Goal: Transaction & Acquisition: Download file/media

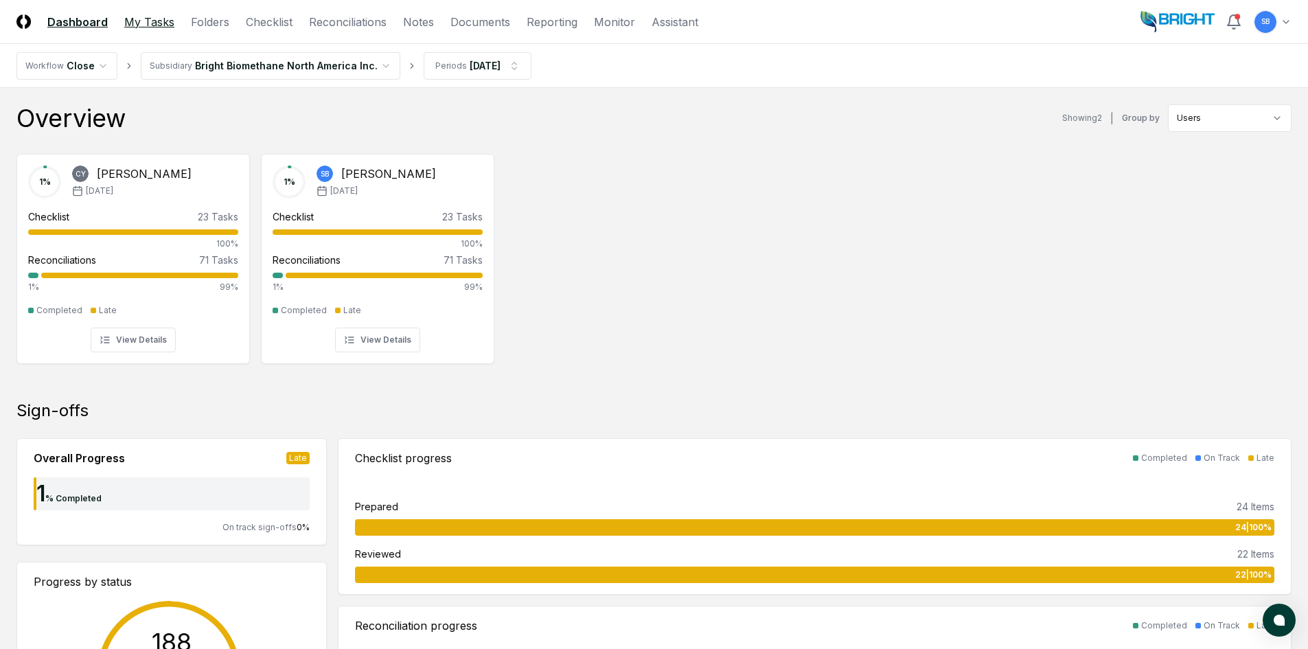
click at [159, 24] on link "My Tasks" at bounding box center [149, 22] width 50 height 16
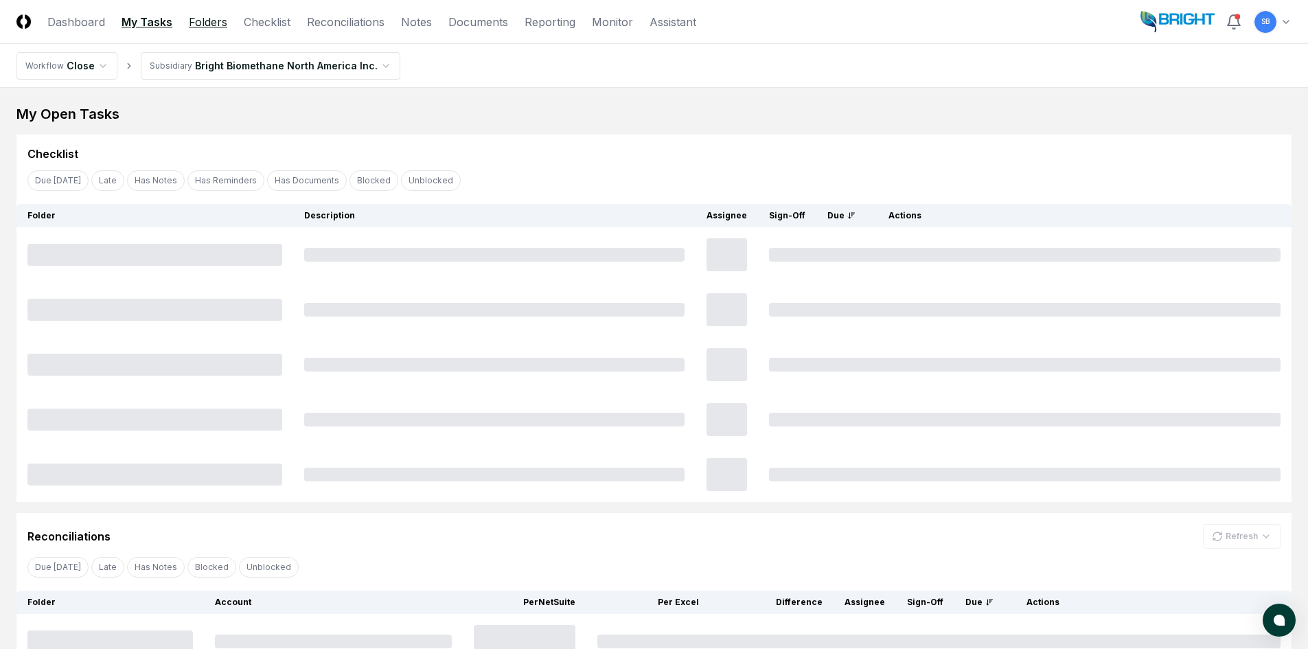
click at [218, 19] on link "Folders" at bounding box center [208, 22] width 38 height 16
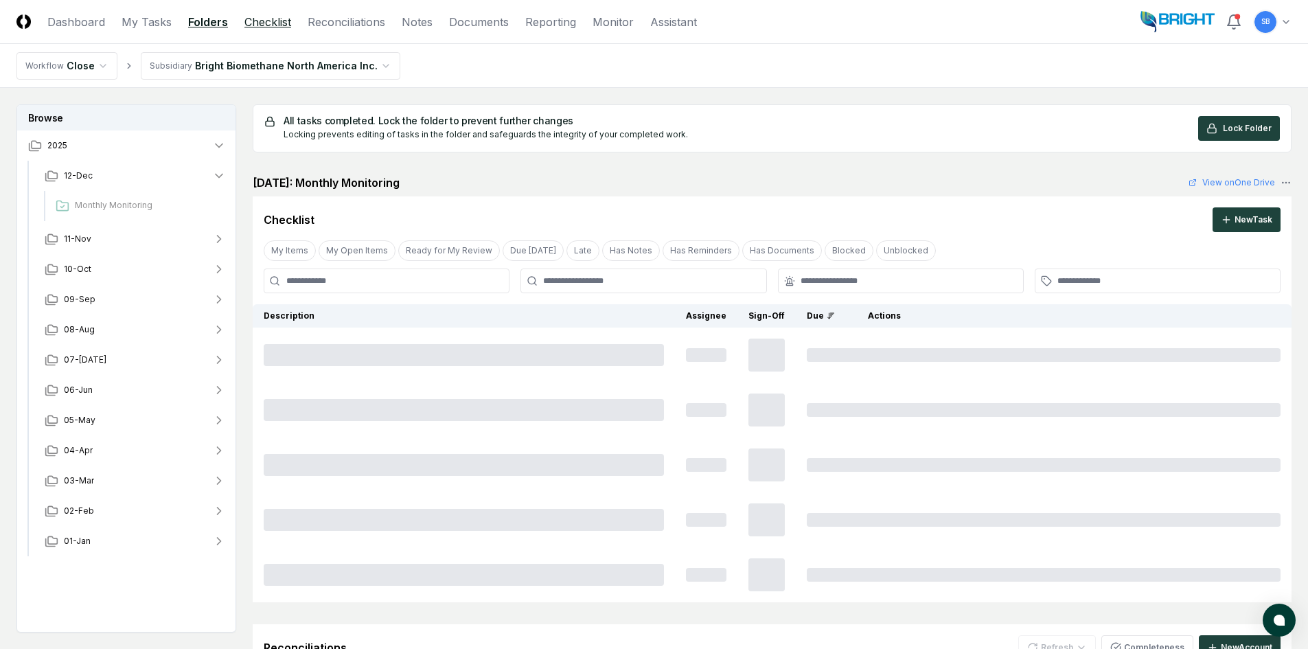
click at [270, 21] on link "Checklist" at bounding box center [267, 22] width 47 height 16
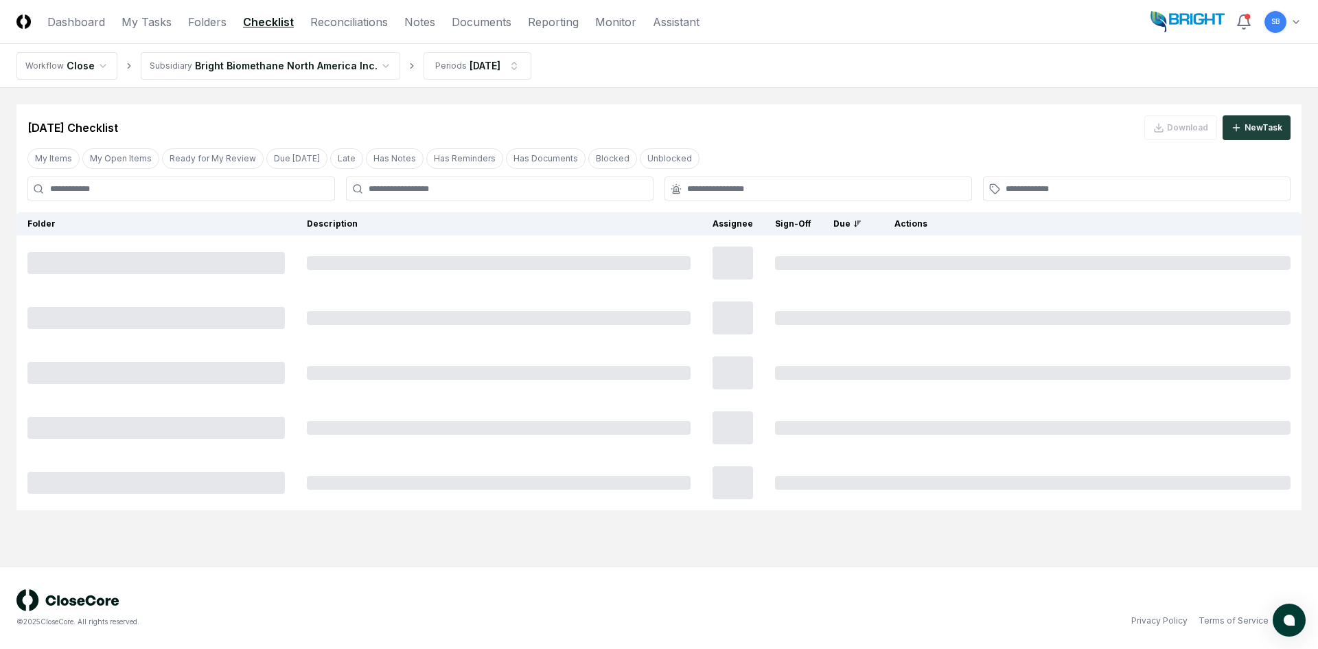
click at [1293, 26] on html "CloseCore Dashboard My Tasks Folders Checklist Reconciliations Notes Documents …" at bounding box center [659, 324] width 1318 height 649
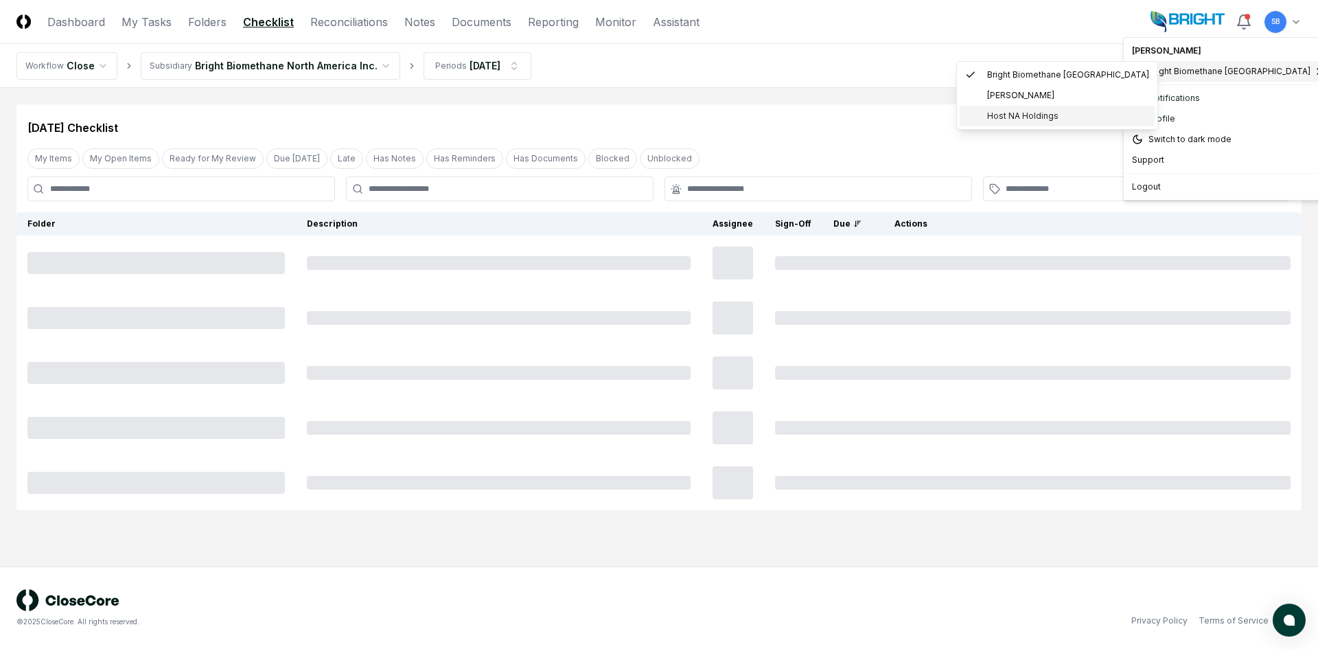
click at [1010, 118] on span "Host NA Holdings" at bounding box center [1022, 116] width 71 height 12
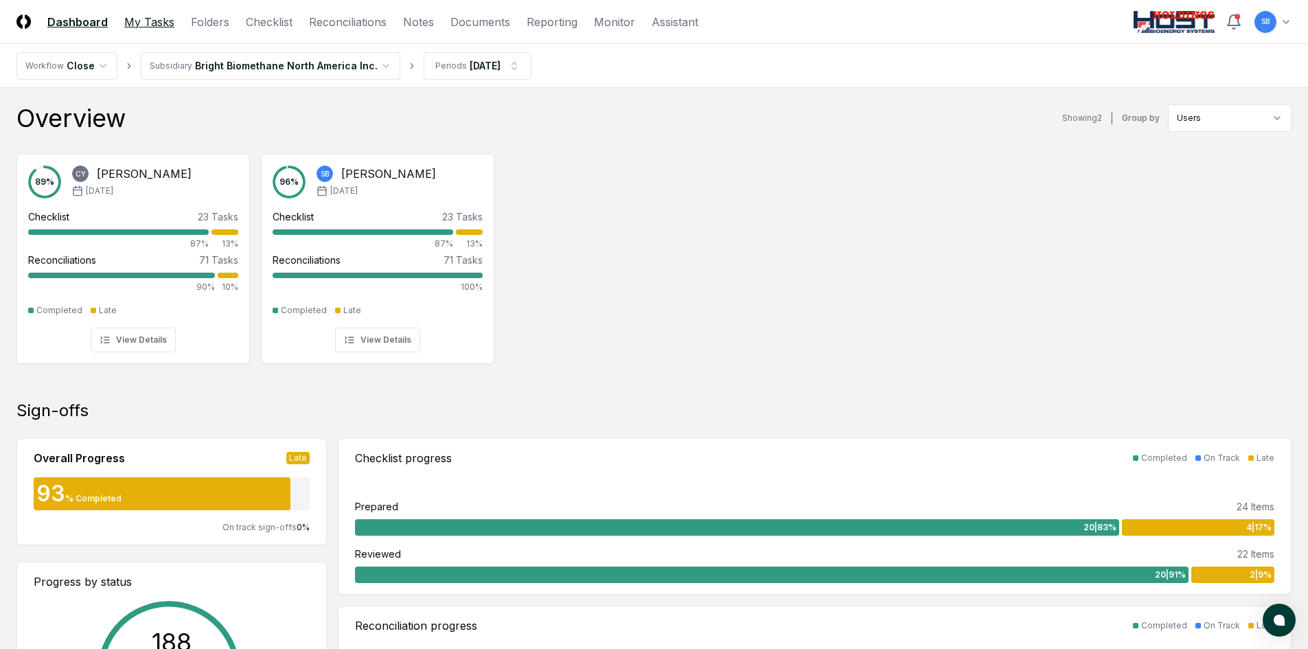
click at [146, 16] on link "My Tasks" at bounding box center [149, 22] width 50 height 16
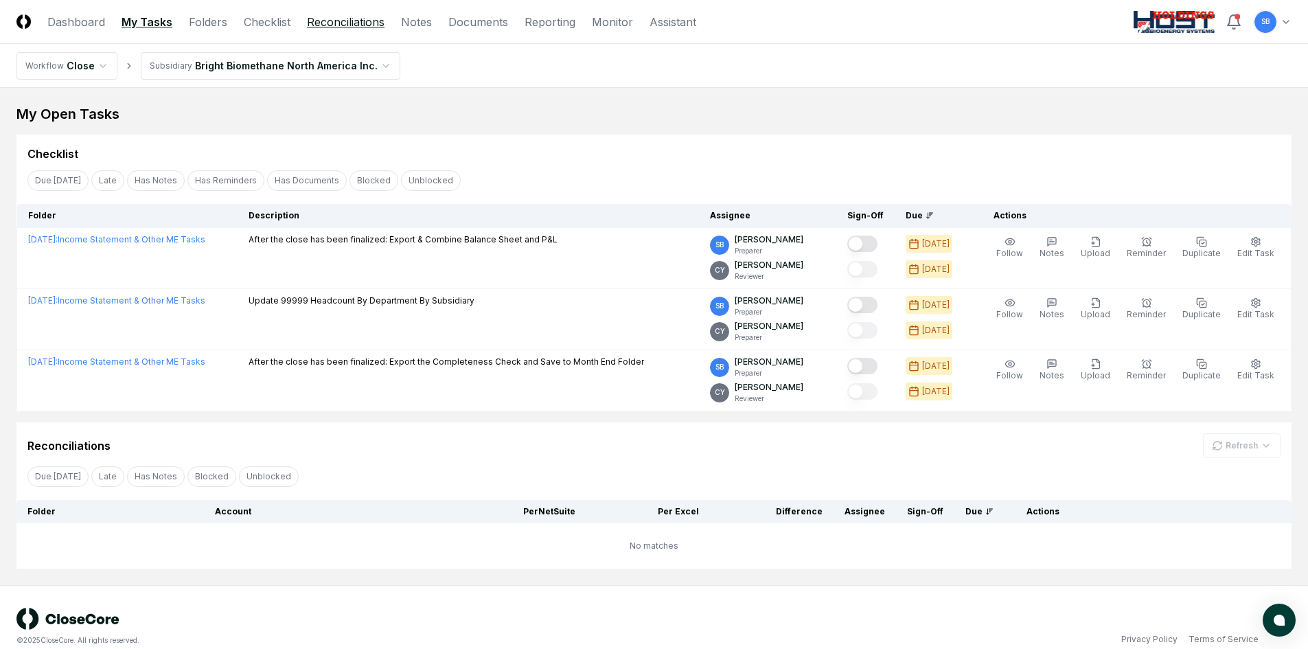
click at [347, 25] on link "Reconciliations" at bounding box center [346, 22] width 78 height 16
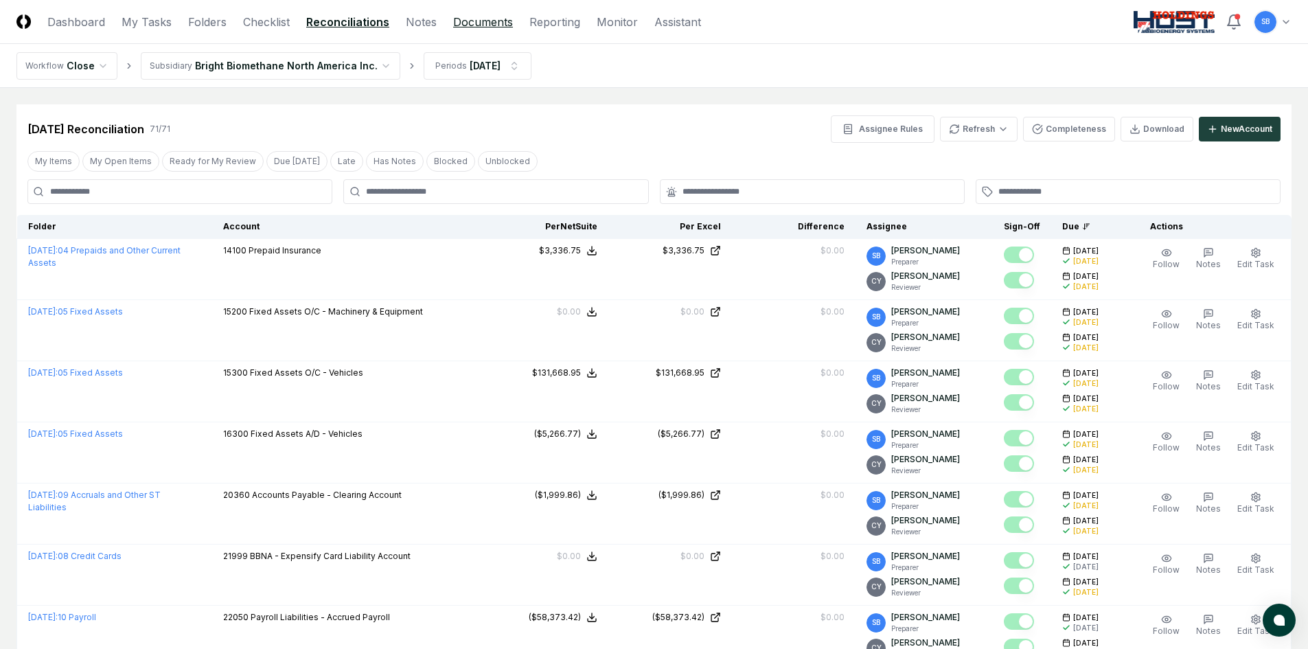
click at [497, 21] on link "Documents" at bounding box center [483, 22] width 60 height 16
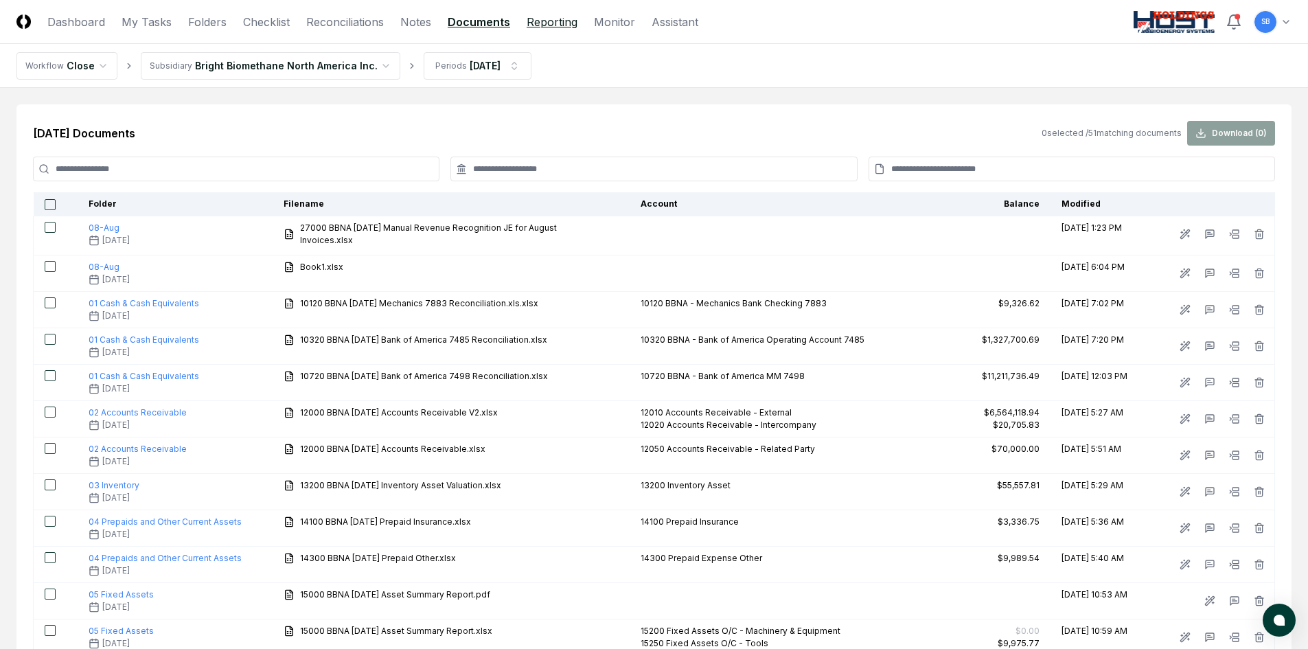
click at [563, 26] on link "Reporting" at bounding box center [552, 22] width 51 height 16
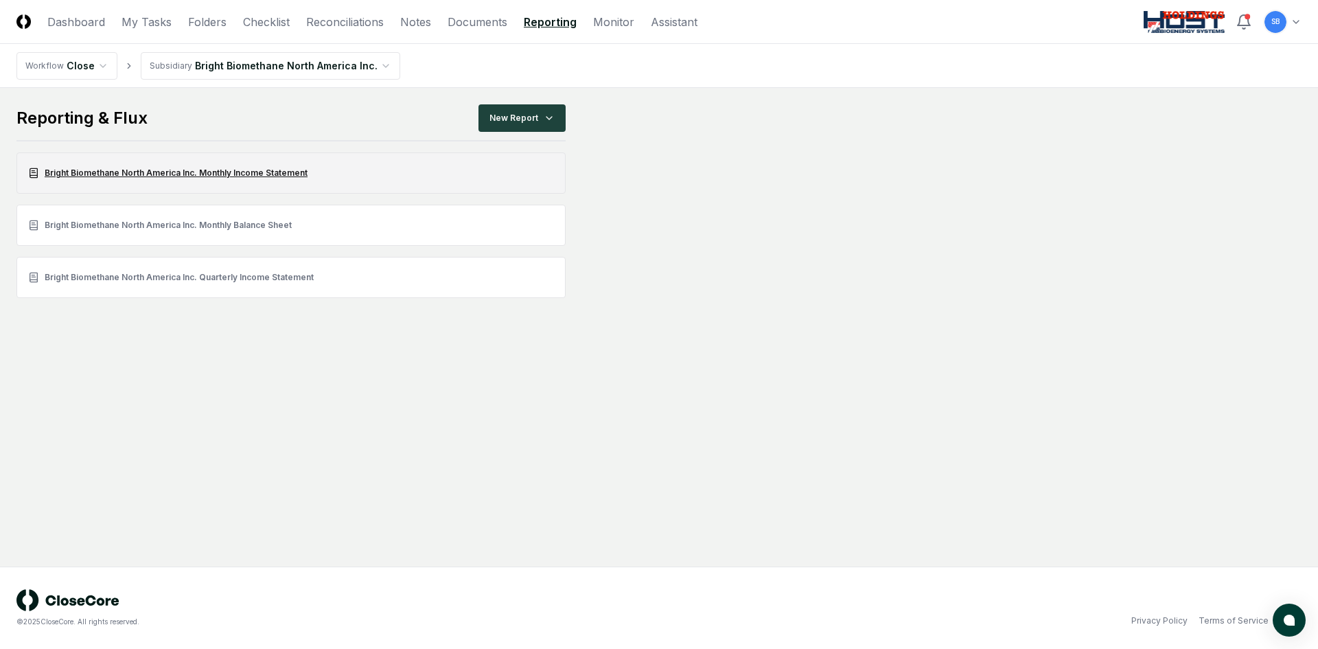
click at [281, 172] on link "Bright Biomethane North America Inc. Monthly Income Statement" at bounding box center [290, 172] width 549 height 41
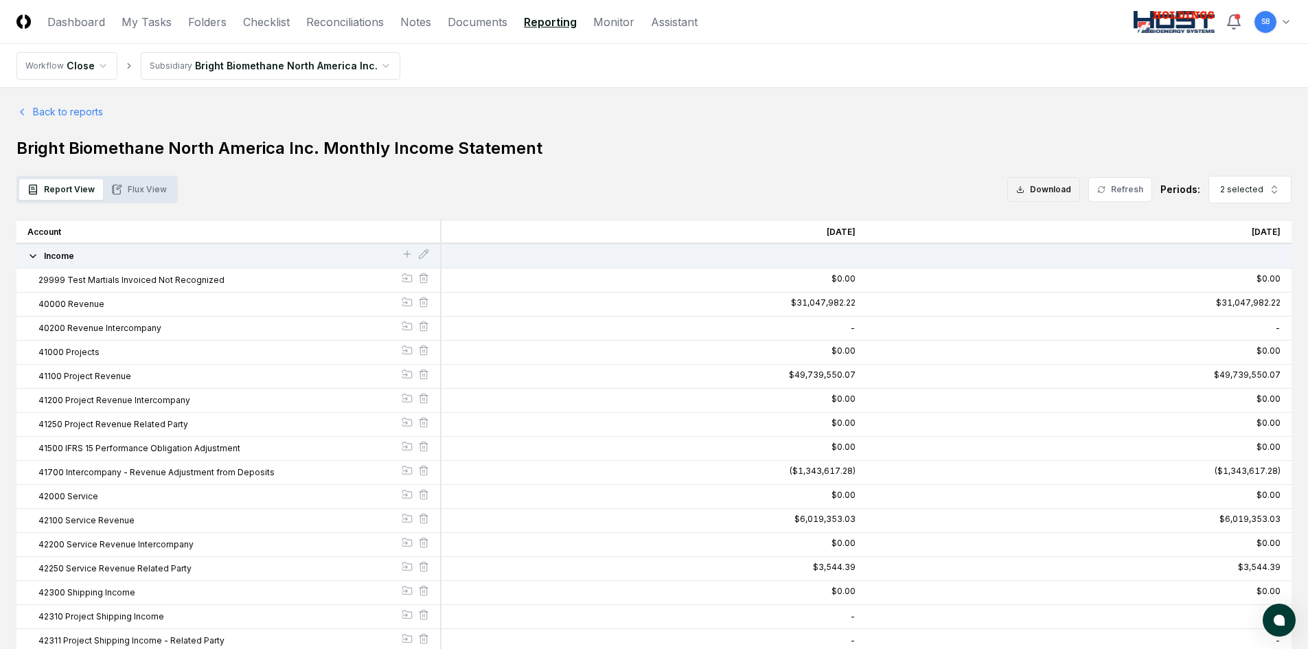
click at [1051, 194] on button "Download" at bounding box center [1043, 189] width 73 height 25
click at [1279, 190] on icon "button" at bounding box center [1274, 189] width 11 height 11
drag, startPoint x: 1226, startPoint y: 280, endPoint x: 1226, endPoint y: 299, distance: 19.2
click at [1225, 280] on icon "Suggestions" at bounding box center [1222, 280] width 11 height 11
click at [1226, 299] on div "Nov 2025" at bounding box center [1251, 306] width 79 height 25
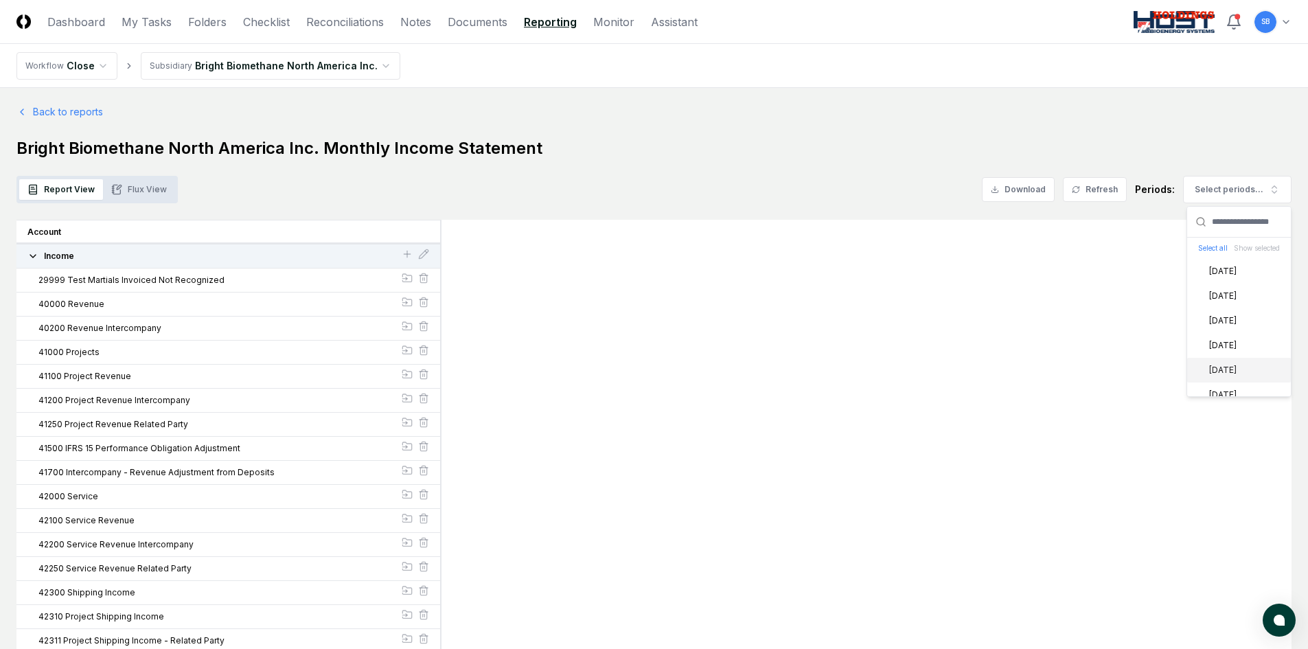
click at [1205, 370] on div "[DATE]" at bounding box center [1215, 370] width 44 height 12
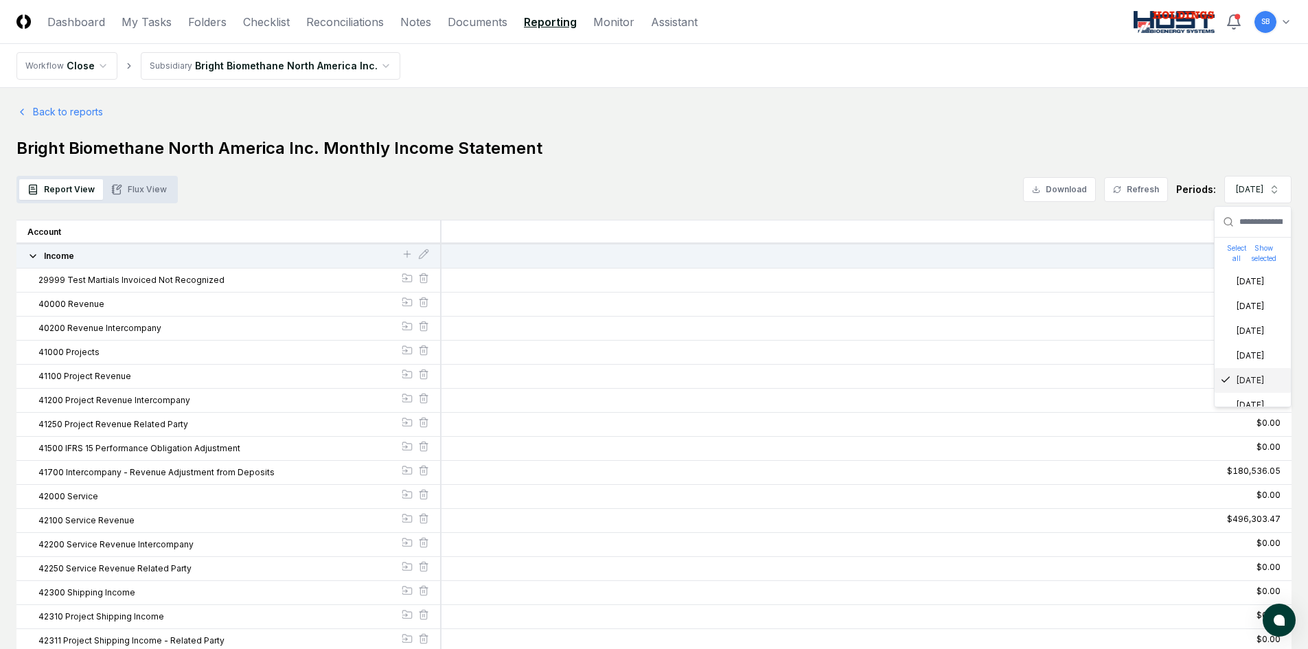
click at [887, 144] on h1 "Bright Biomethane North America Inc. Monthly Income Statement" at bounding box center [653, 148] width 1275 height 22
click at [1065, 186] on button "Download" at bounding box center [1059, 189] width 73 height 25
drag, startPoint x: 81, startPoint y: 110, endPoint x: 126, endPoint y: 128, distance: 48.7
click at [81, 110] on link "Back to reports" at bounding box center [59, 111] width 87 height 14
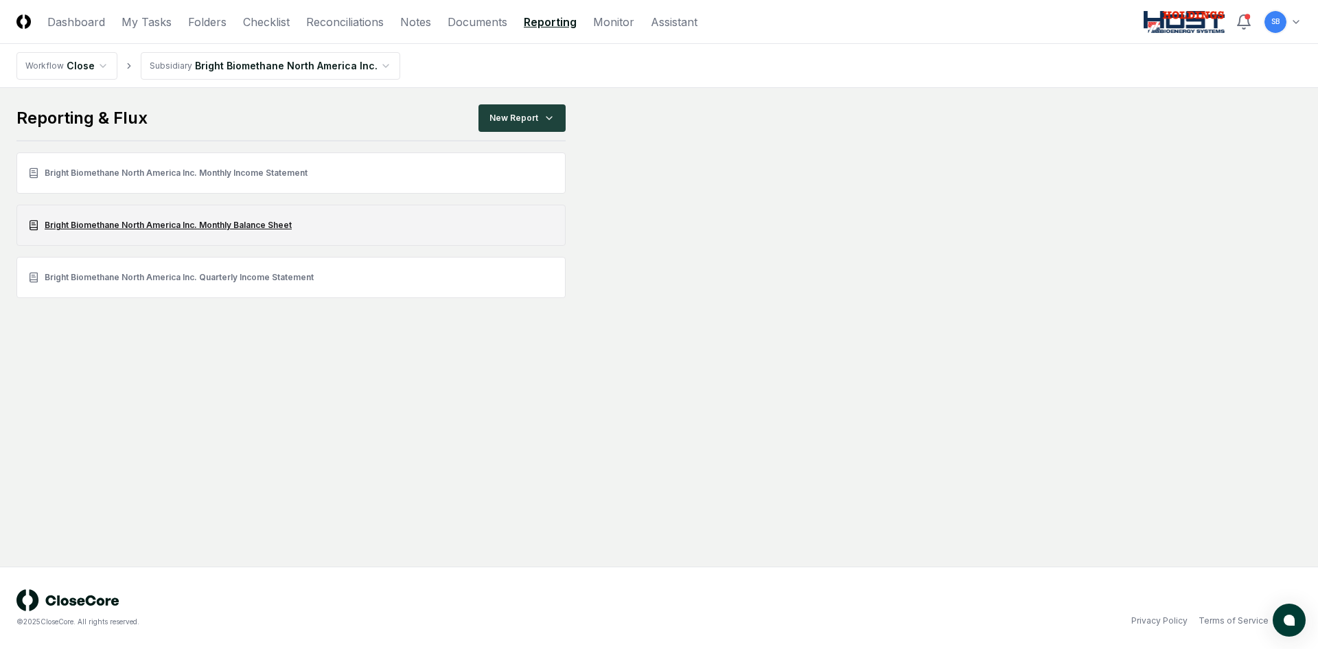
click at [257, 225] on link "Bright Biomethane North America Inc. Monthly Balance Sheet" at bounding box center [290, 225] width 549 height 41
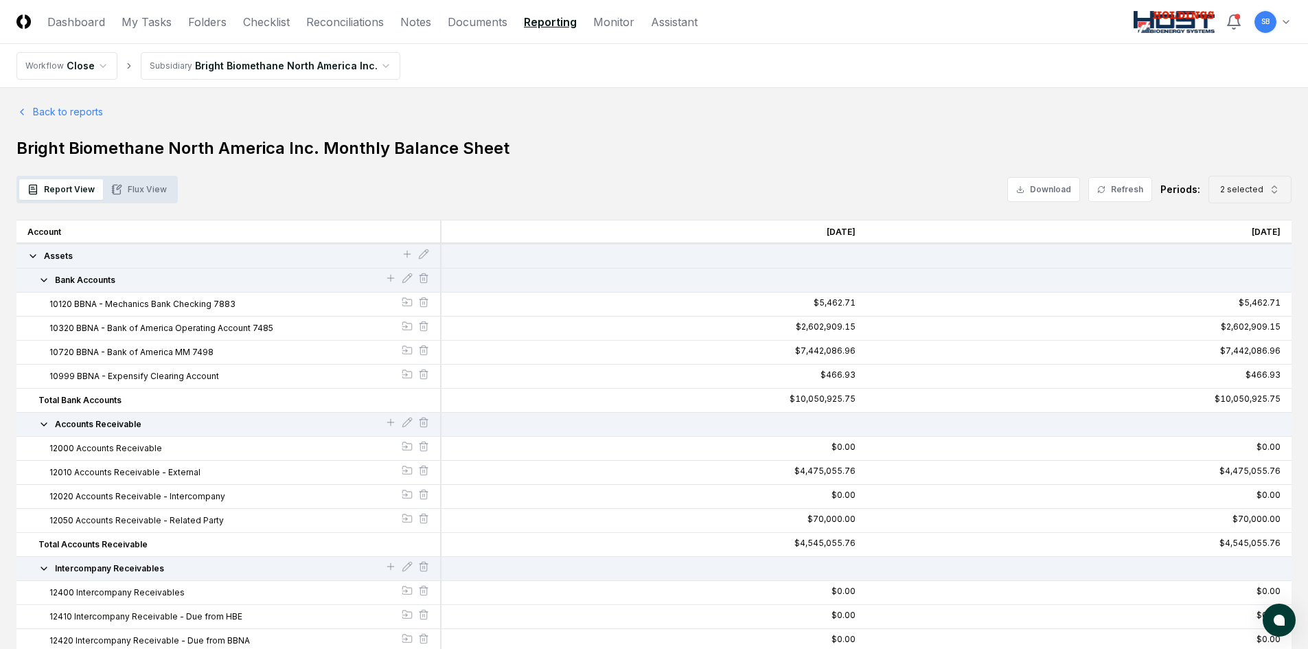
click at [1229, 191] on span "2 selected" at bounding box center [1241, 189] width 43 height 12
click at [1222, 279] on icon "Suggestions" at bounding box center [1222, 280] width 11 height 11
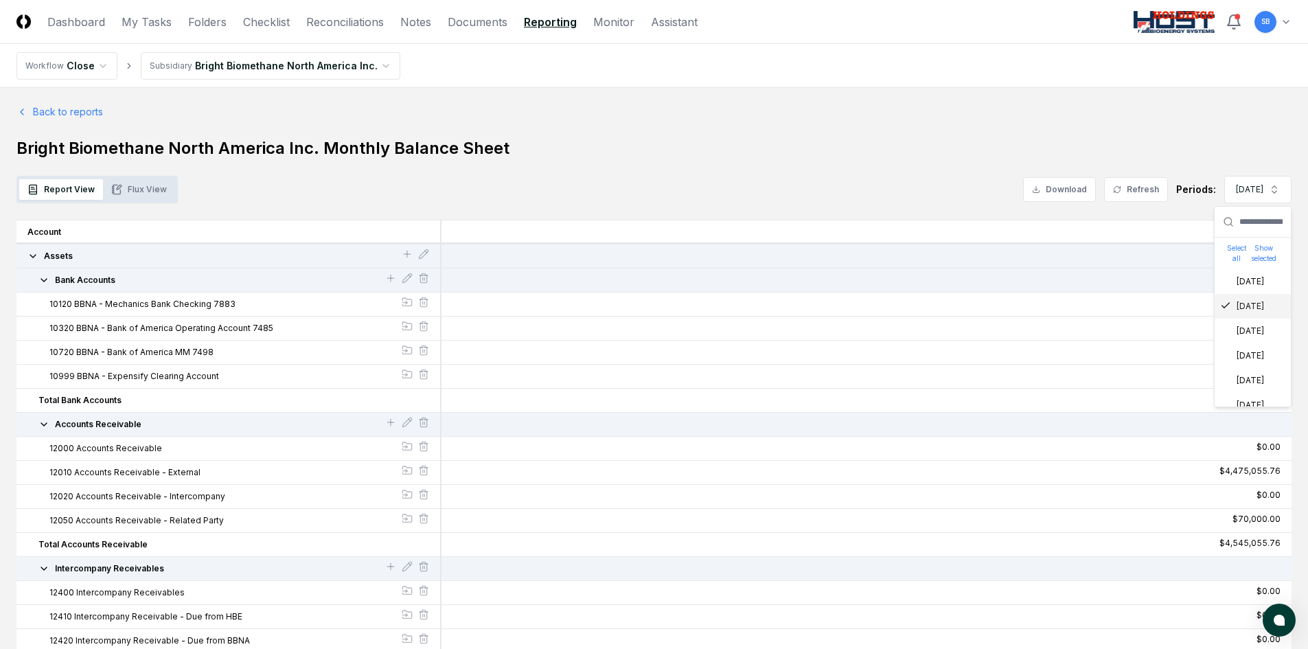
click at [1223, 301] on icon "Suggestions" at bounding box center [1225, 305] width 11 height 11
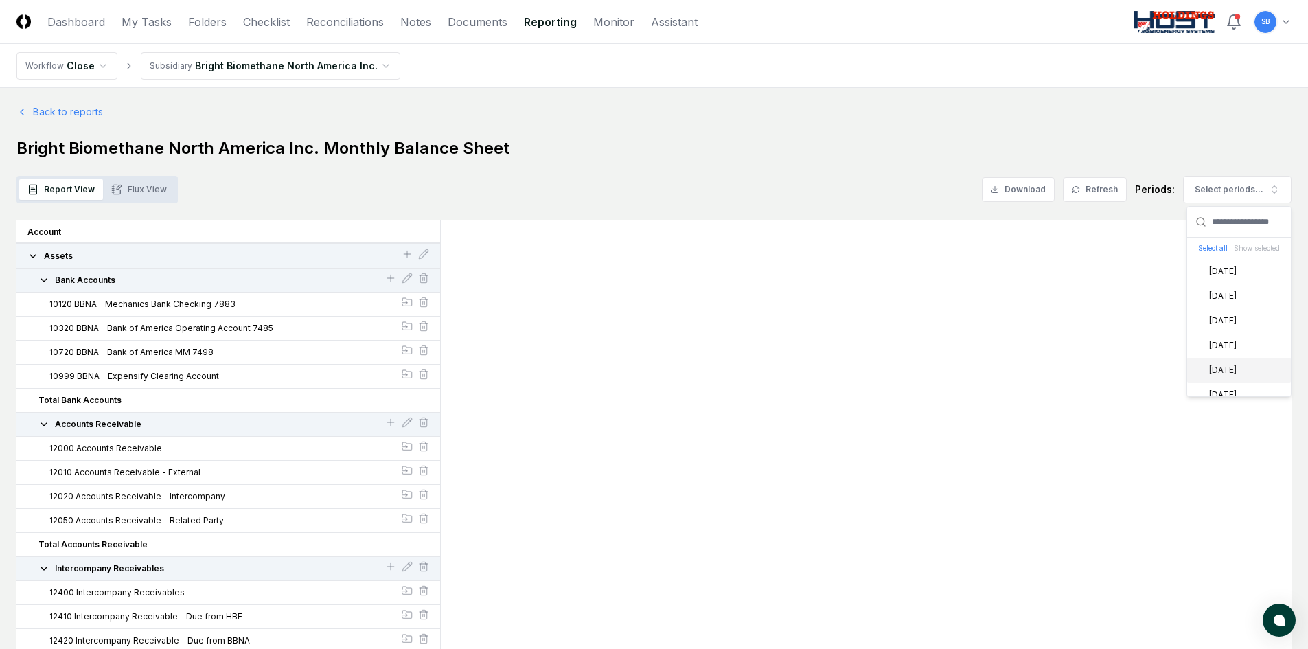
click at [1209, 369] on div "[DATE]" at bounding box center [1215, 370] width 44 height 12
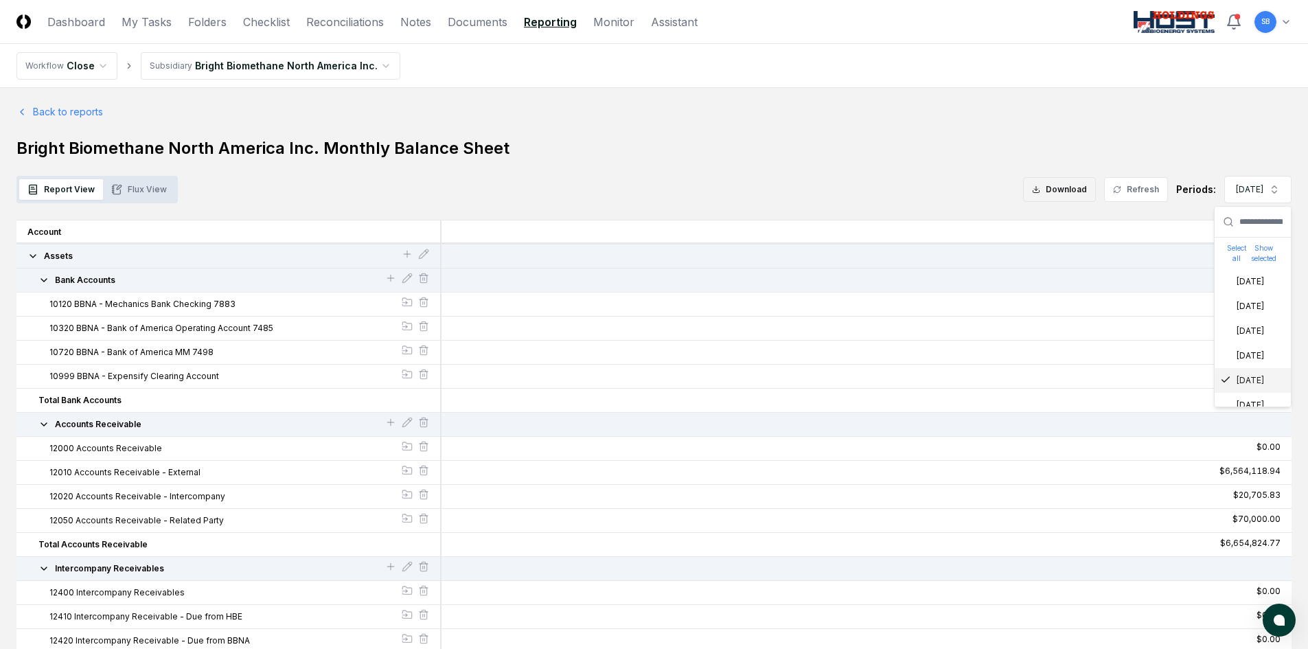
click at [1073, 189] on button "Download" at bounding box center [1059, 189] width 73 height 25
